Goal: Transaction & Acquisition: Purchase product/service

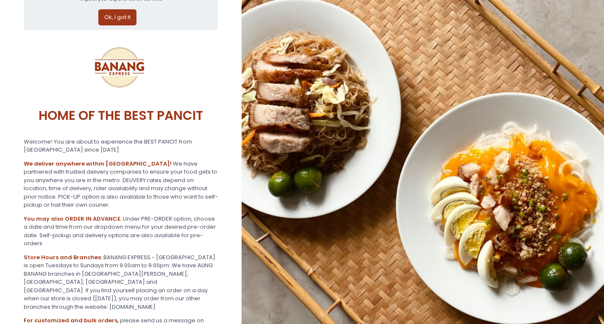
scroll to position [127, 0]
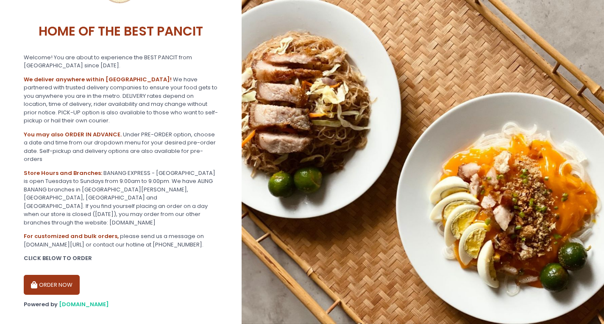
click at [49, 277] on button "ORDER NOW" at bounding box center [52, 285] width 56 height 20
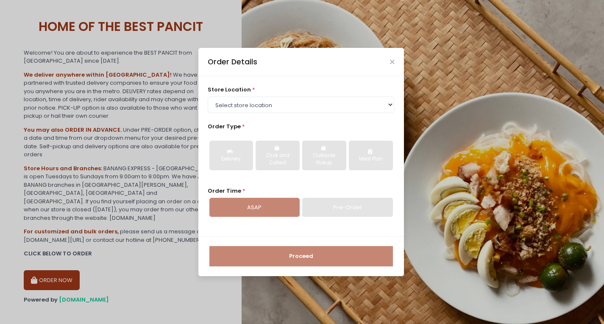
scroll to position [133, 0]
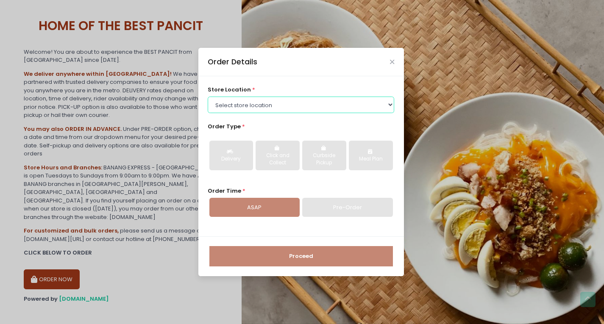
click at [386, 102] on select "Select store location BANANG EXPRESS - Paco, Manila BANANG EXPRESS - Holy Spiri…" at bounding box center [301, 105] width 186 height 16
select select "62ee0805b0024a001716a291"
click at [208, 97] on select "Select store location BANANG EXPRESS - [GEOGRAPHIC_DATA], [GEOGRAPHIC_DATA] BAN…" at bounding box center [301, 105] width 186 height 16
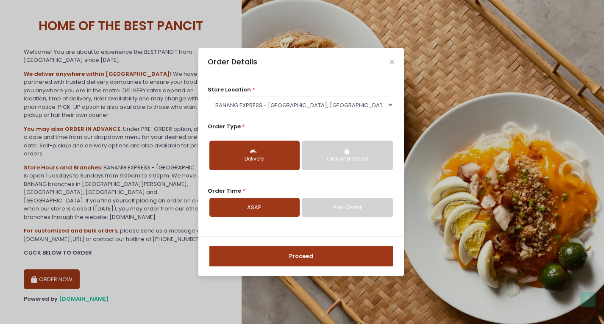
click at [311, 258] on button "Proceed" at bounding box center [300, 256] width 183 height 20
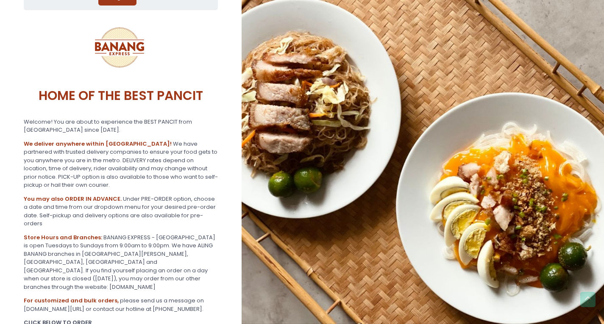
scroll to position [133, 0]
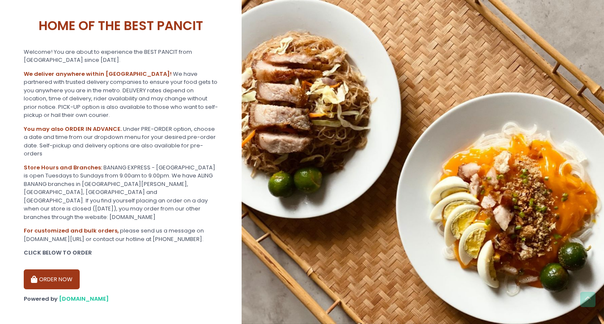
click at [57, 269] on button "ORDER NOW" at bounding box center [52, 279] width 56 height 20
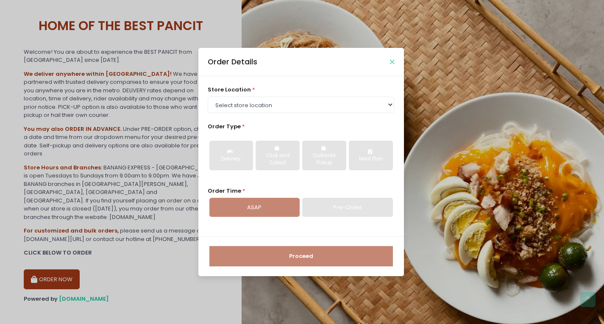
click at [393, 61] on icon "Close" at bounding box center [392, 62] width 4 height 6
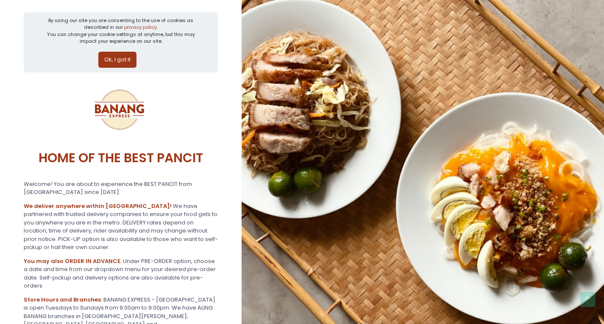
scroll to position [0, 0]
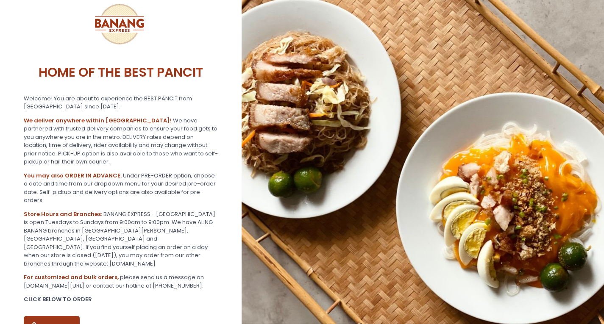
scroll to position [133, 0]
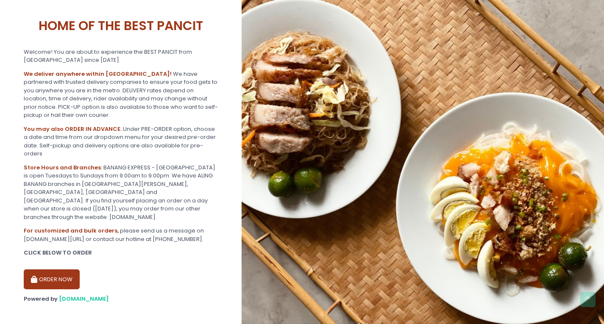
click at [64, 269] on button "ORDER NOW" at bounding box center [52, 279] width 56 height 20
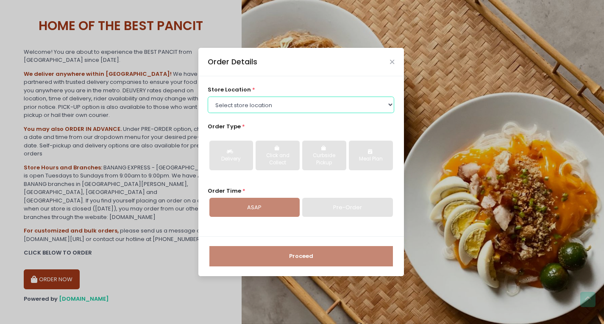
click at [385, 105] on select "Select store location BANANG EXPRESS - [GEOGRAPHIC_DATA], [GEOGRAPHIC_DATA] BAN…" at bounding box center [301, 105] width 186 height 16
select select "62ee0805b0024a001716a291"
click at [208, 97] on select "Select store location BANANG EXPRESS - [GEOGRAPHIC_DATA], [GEOGRAPHIC_DATA] BAN…" at bounding box center [301, 105] width 186 height 16
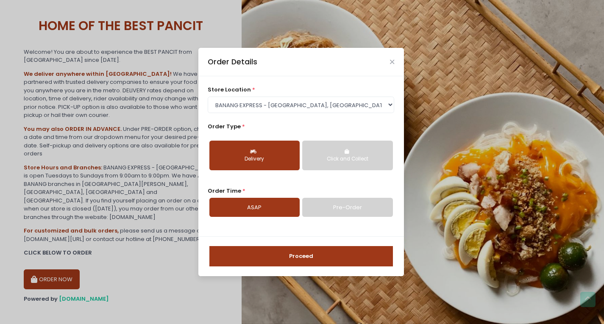
click at [285, 256] on button "Proceed" at bounding box center [300, 256] width 183 height 20
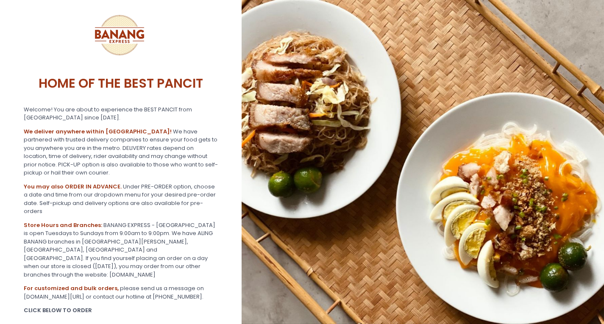
scroll to position [133, 0]
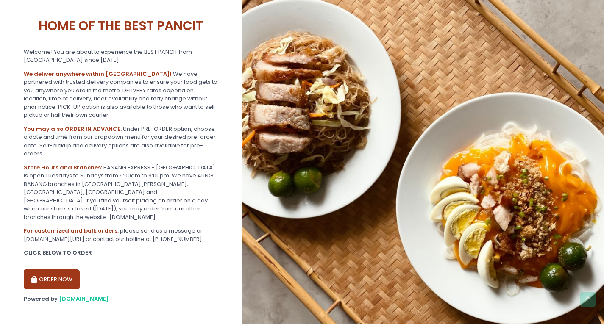
click at [59, 272] on button "ORDER NOW" at bounding box center [52, 279] width 56 height 20
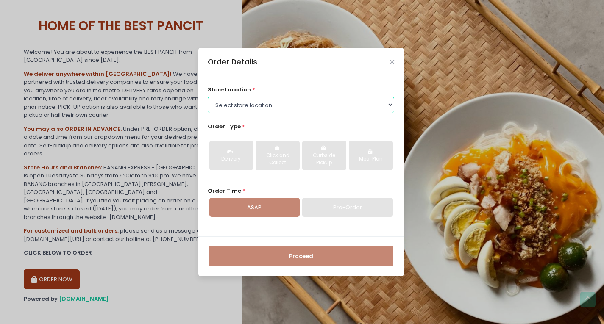
click at [352, 100] on select "Select store location BANANG EXPRESS - [GEOGRAPHIC_DATA], [GEOGRAPHIC_DATA] BAN…" at bounding box center [301, 105] width 186 height 16
select select "62ee0805b0024a001716a291"
click at [208, 97] on select "Select store location BANANG EXPRESS - [GEOGRAPHIC_DATA], [GEOGRAPHIC_DATA] BAN…" at bounding box center [301, 105] width 186 height 16
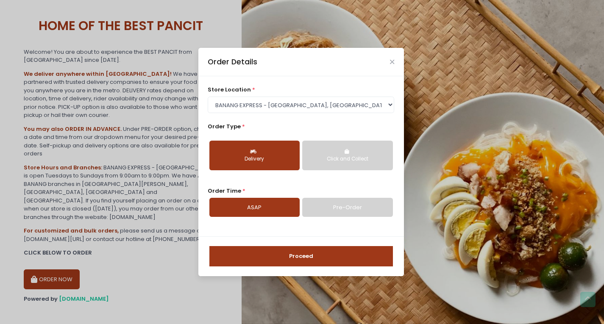
click at [269, 254] on button "Proceed" at bounding box center [300, 256] width 183 height 20
